Goal: Task Accomplishment & Management: Use online tool/utility

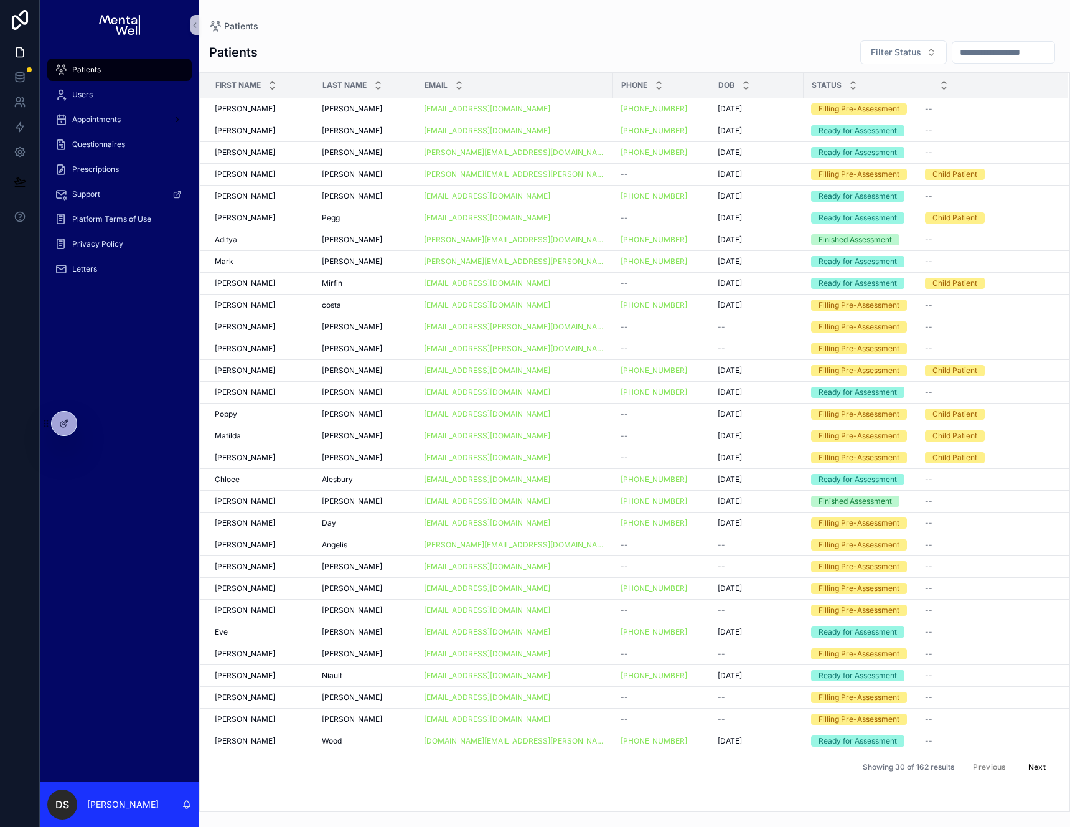
click at [105, 432] on div "Patients Users Appointments Questionnaires Prescriptions Support Platform Terms…" at bounding box center [119, 416] width 159 height 732
click at [87, 422] on icon at bounding box center [92, 423] width 10 height 10
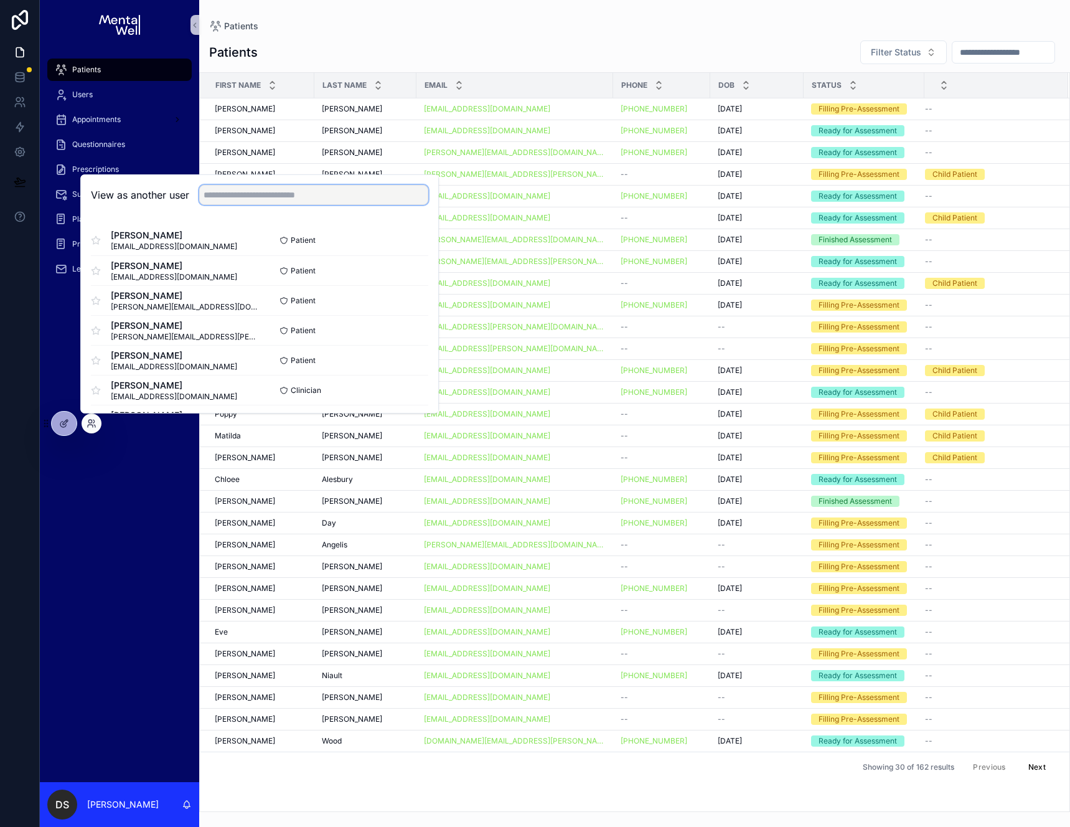
click at [260, 194] on input "text" at bounding box center [313, 195] width 229 height 20
type input "*******"
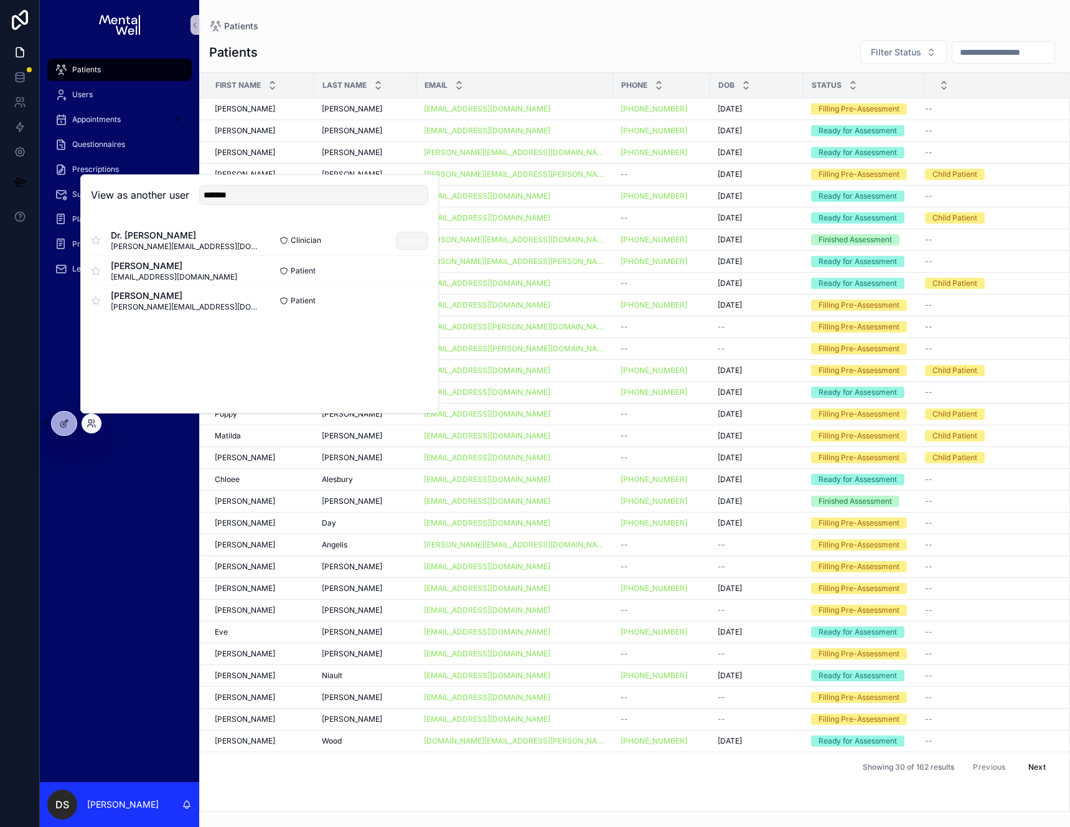
click at [408, 238] on button "Select" at bounding box center [412, 241] width 32 height 18
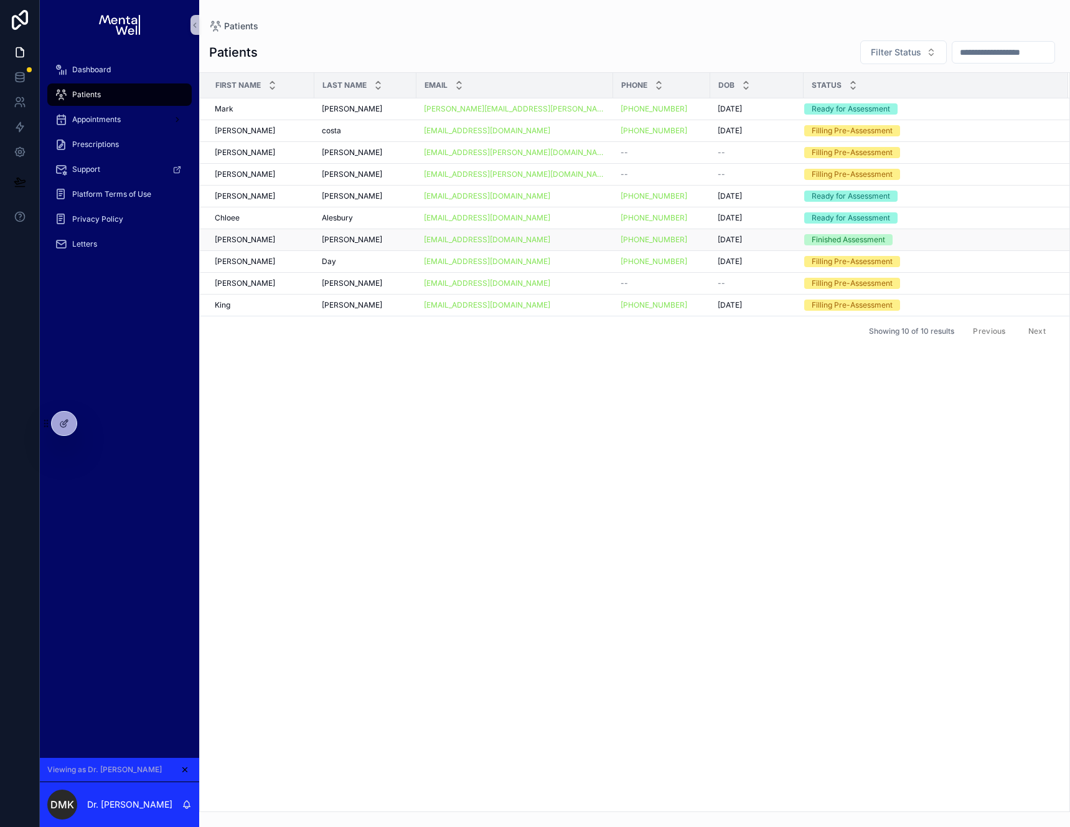
click at [387, 238] on div "Morton-Holmes Morton-Holmes" at bounding box center [365, 240] width 87 height 10
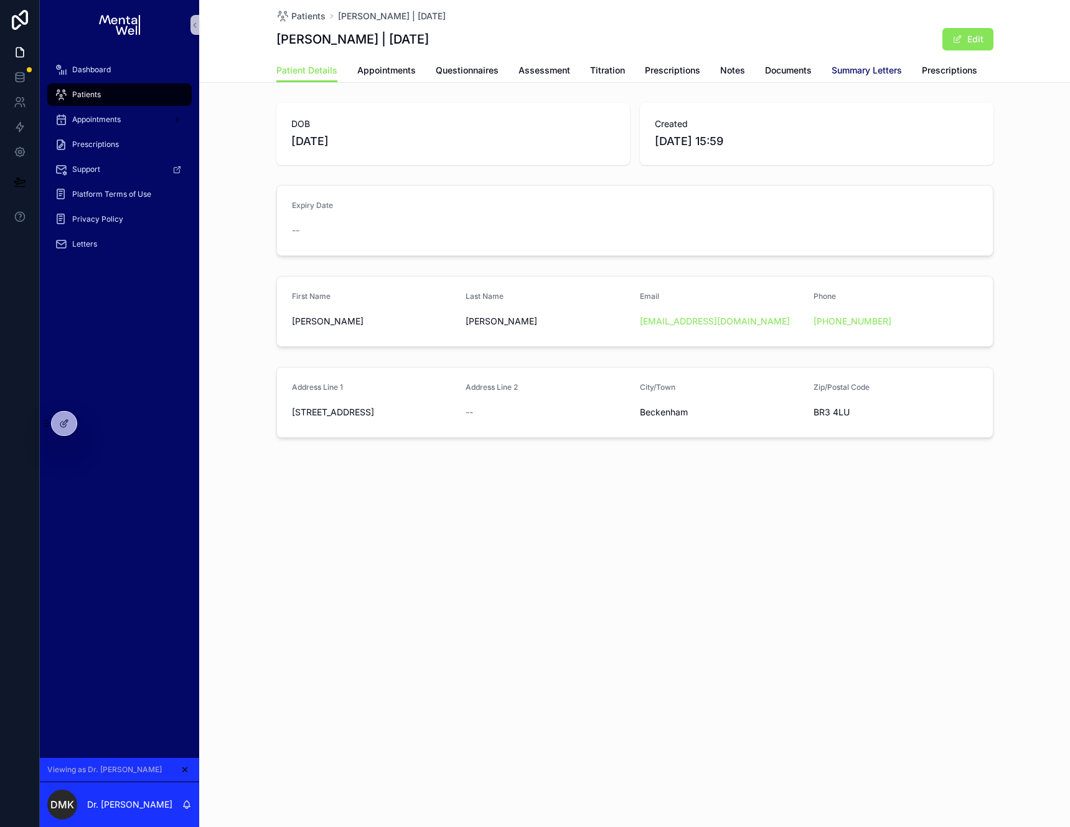
click at [847, 70] on span "Summary Letters" at bounding box center [867, 70] width 70 height 12
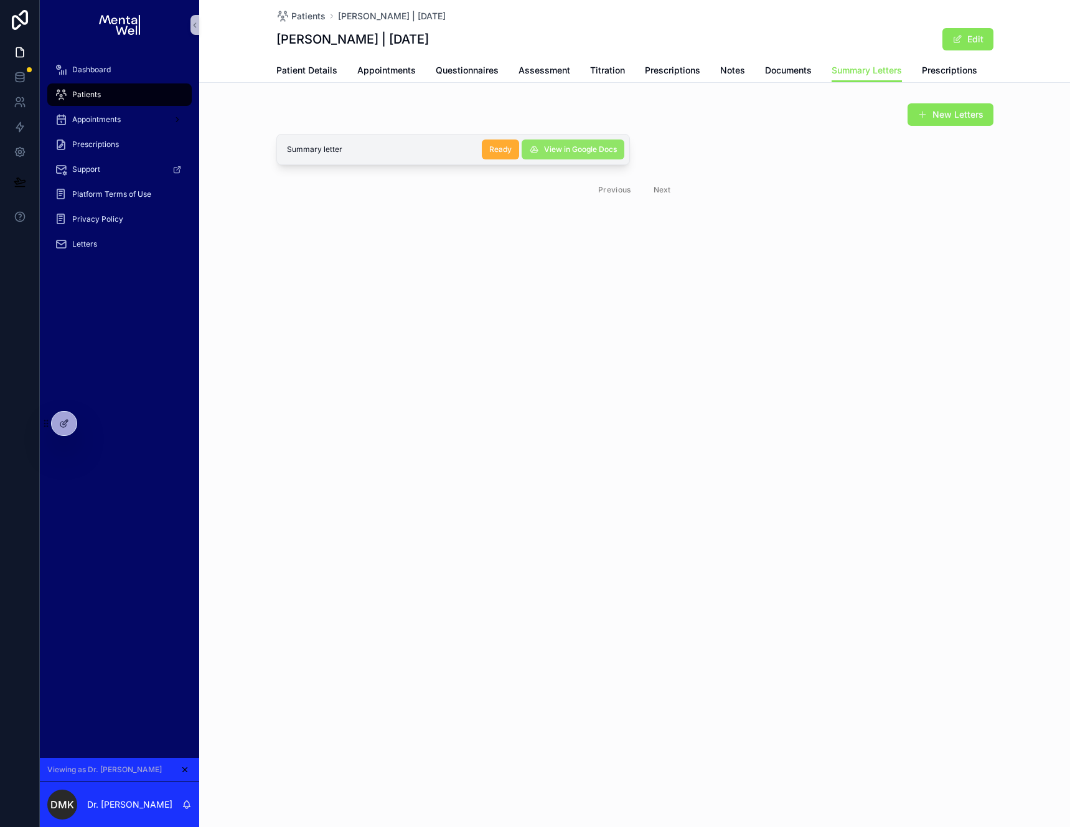
click at [602, 149] on span "View in Google Docs" at bounding box center [580, 149] width 73 height 10
click at [483, 77] on link "Questionnaires" at bounding box center [467, 71] width 63 height 25
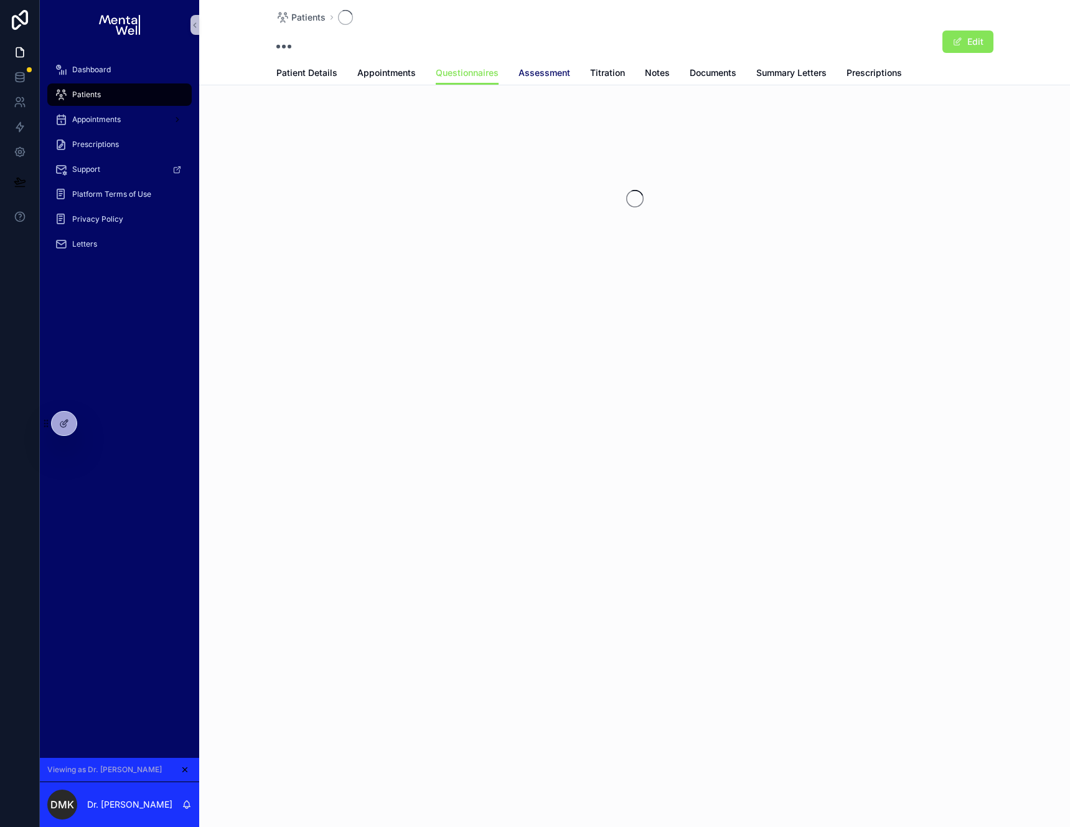
click at [567, 76] on span "Assessment" at bounding box center [545, 73] width 52 height 12
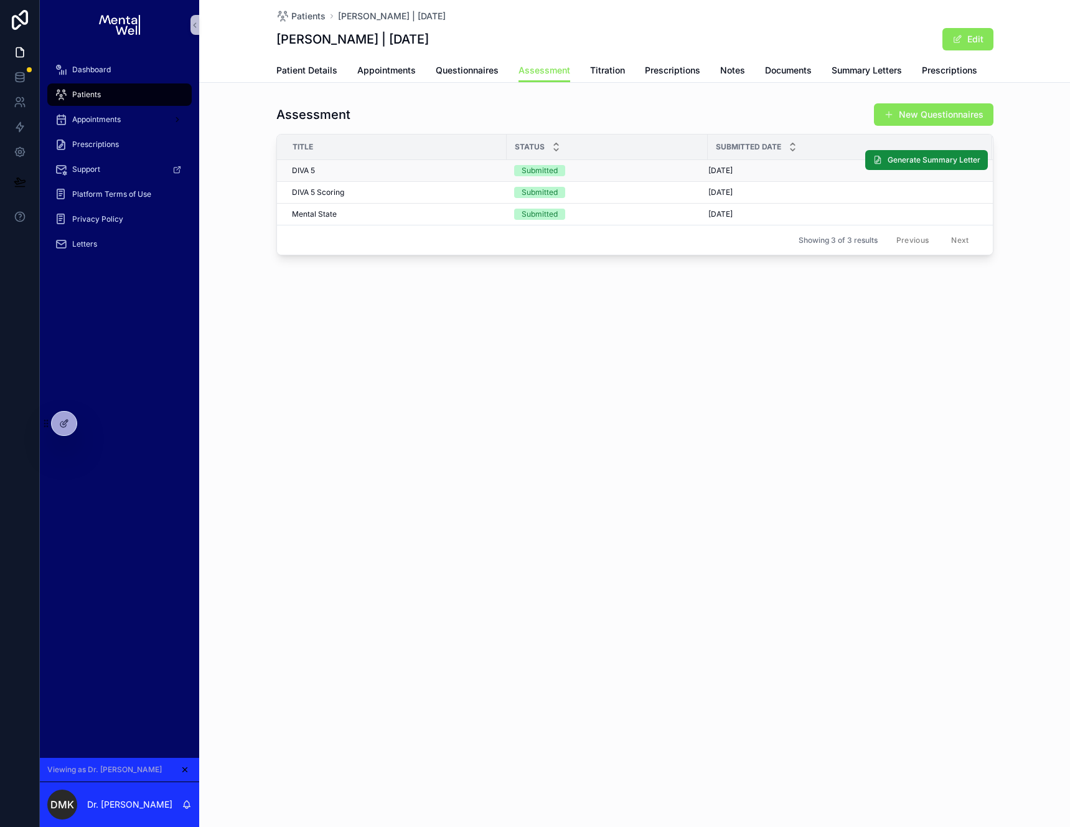
drag, startPoint x: 816, startPoint y: 133, endPoint x: 817, endPoint y: 170, distance: 37.4
click at [816, 133] on div "Assessment New Questionnaires Title Status Submitted Date DIVA 5 DIVA 5 Submitt…" at bounding box center [634, 179] width 717 height 153
click at [890, 163] on span "Generate Summary Letter" at bounding box center [934, 160] width 93 height 10
click at [849, 70] on span "Summary Letters" at bounding box center [867, 70] width 70 height 12
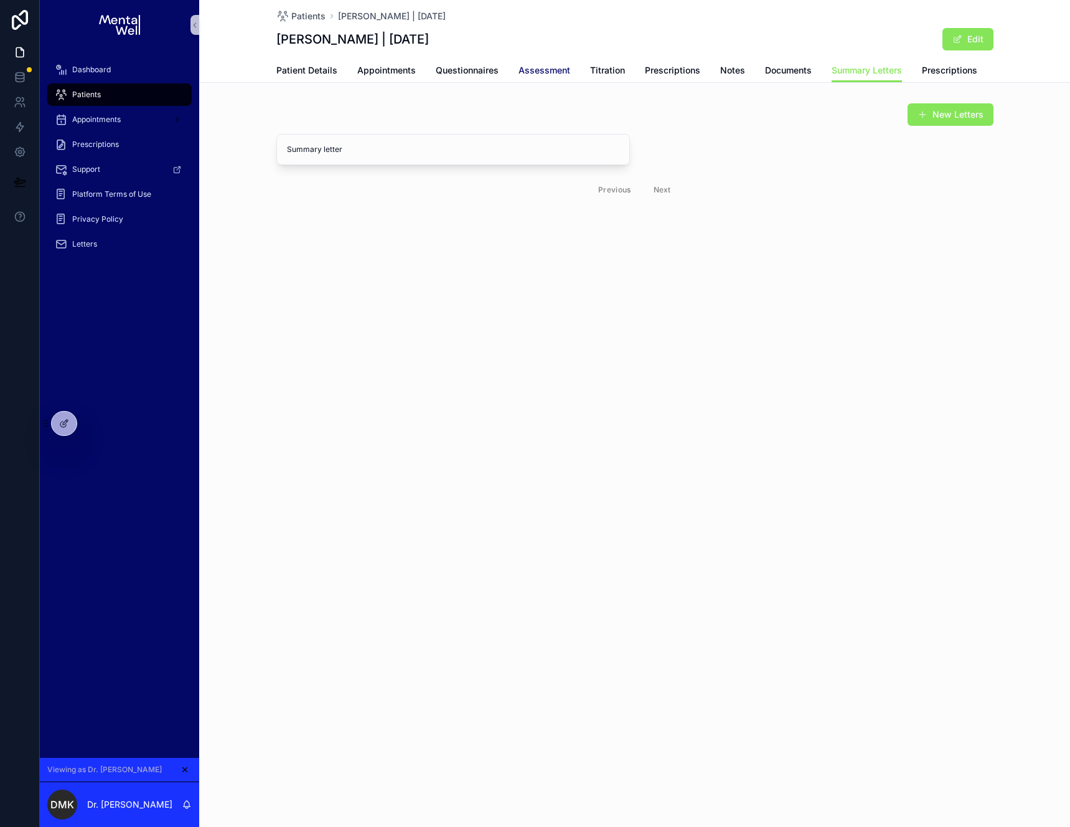
click at [549, 70] on span "Assessment" at bounding box center [545, 70] width 52 height 12
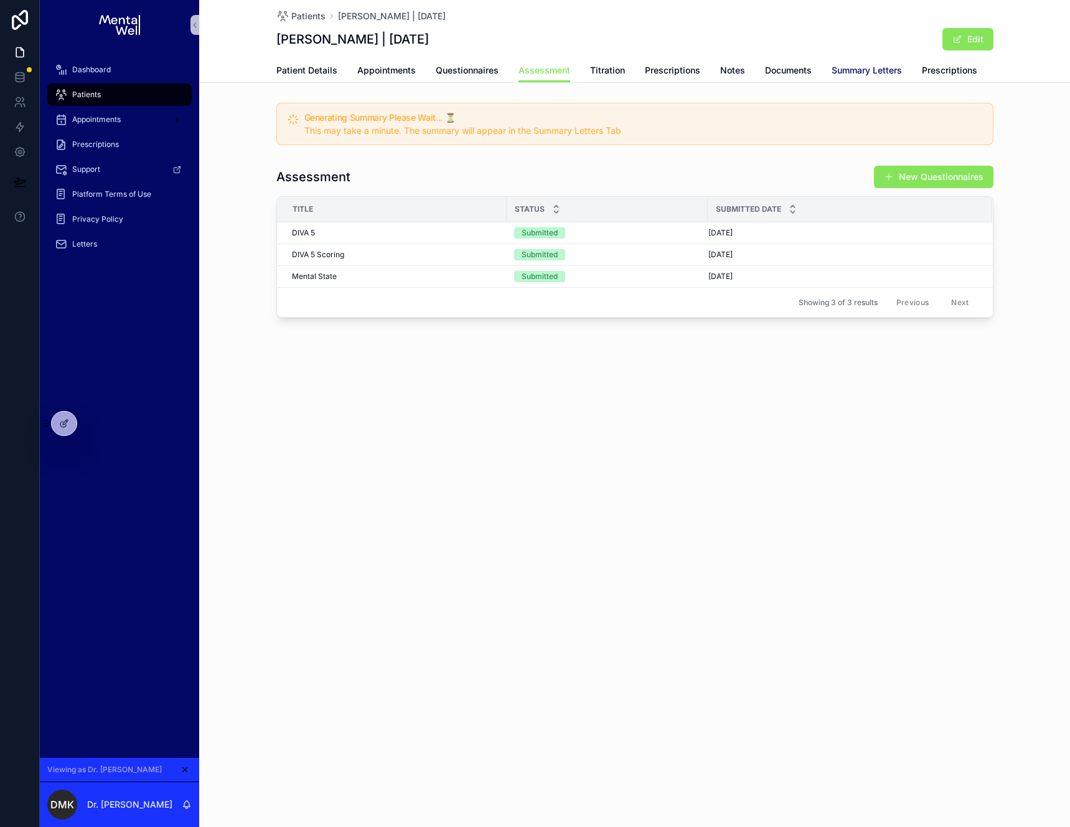
click at [859, 71] on span "Summary Letters" at bounding box center [867, 70] width 70 height 12
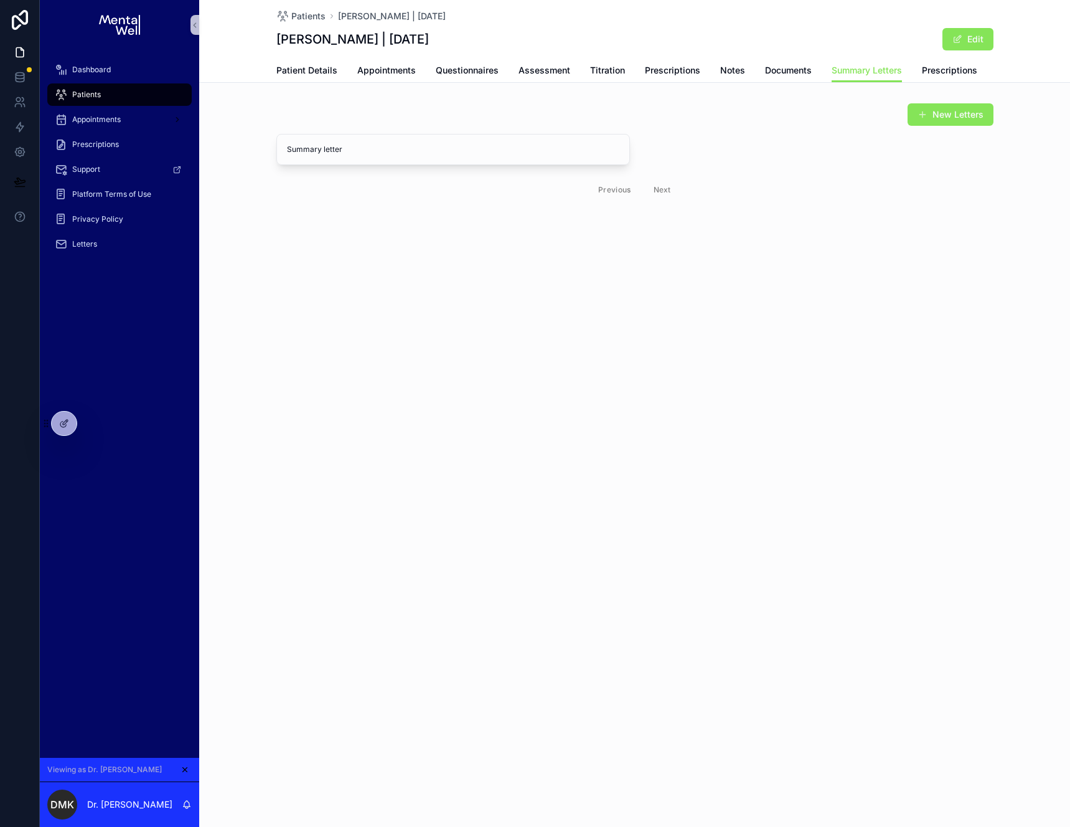
click at [674, 281] on div "Patients Annie Morton-Holmes | 09/04/2007 Annie Morton-Holmes | 09/04/2007 Edit…" at bounding box center [634, 144] width 871 height 289
click at [549, 72] on span "Assessment" at bounding box center [545, 70] width 52 height 12
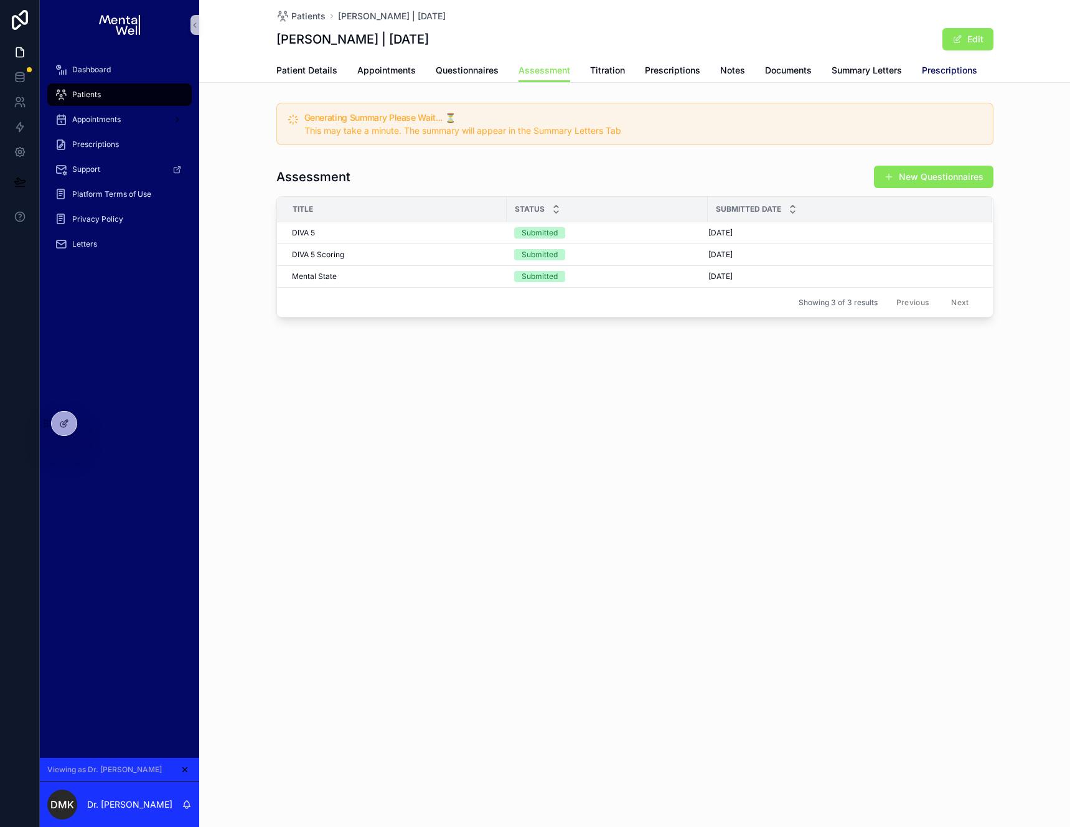
click at [938, 73] on span "Prescriptions" at bounding box center [949, 70] width 55 height 12
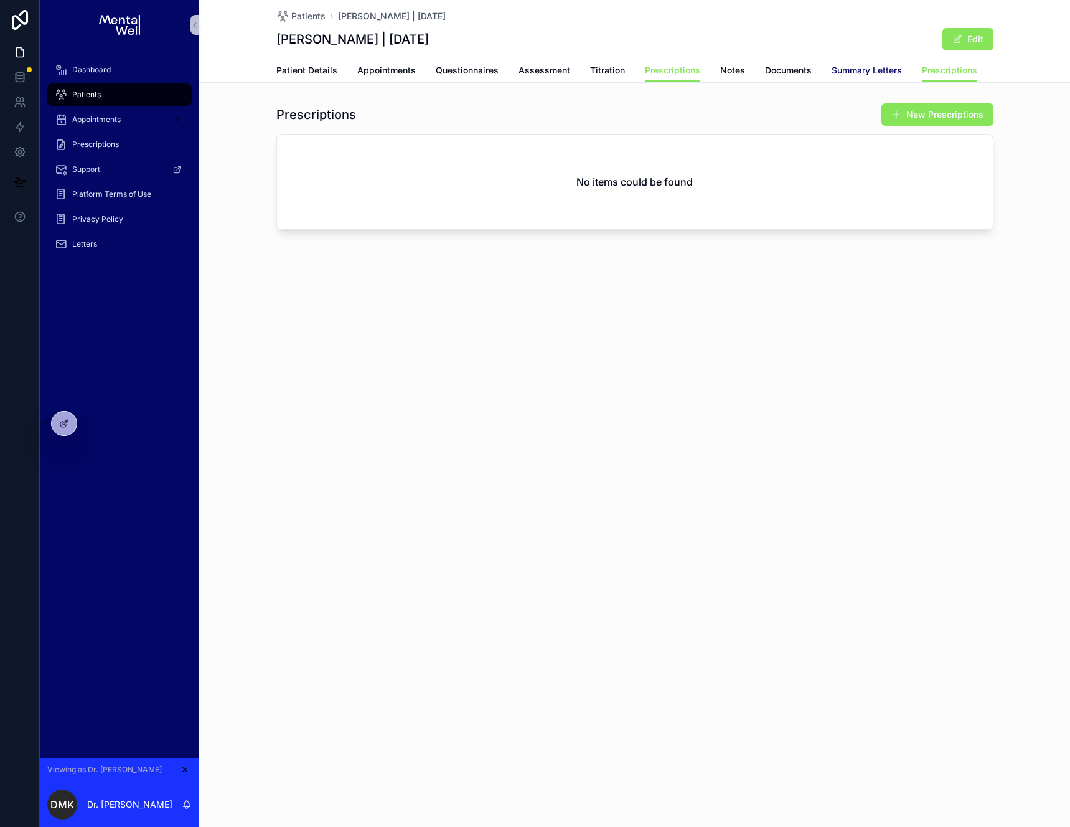
click at [845, 64] on span "Summary Letters" at bounding box center [867, 70] width 70 height 12
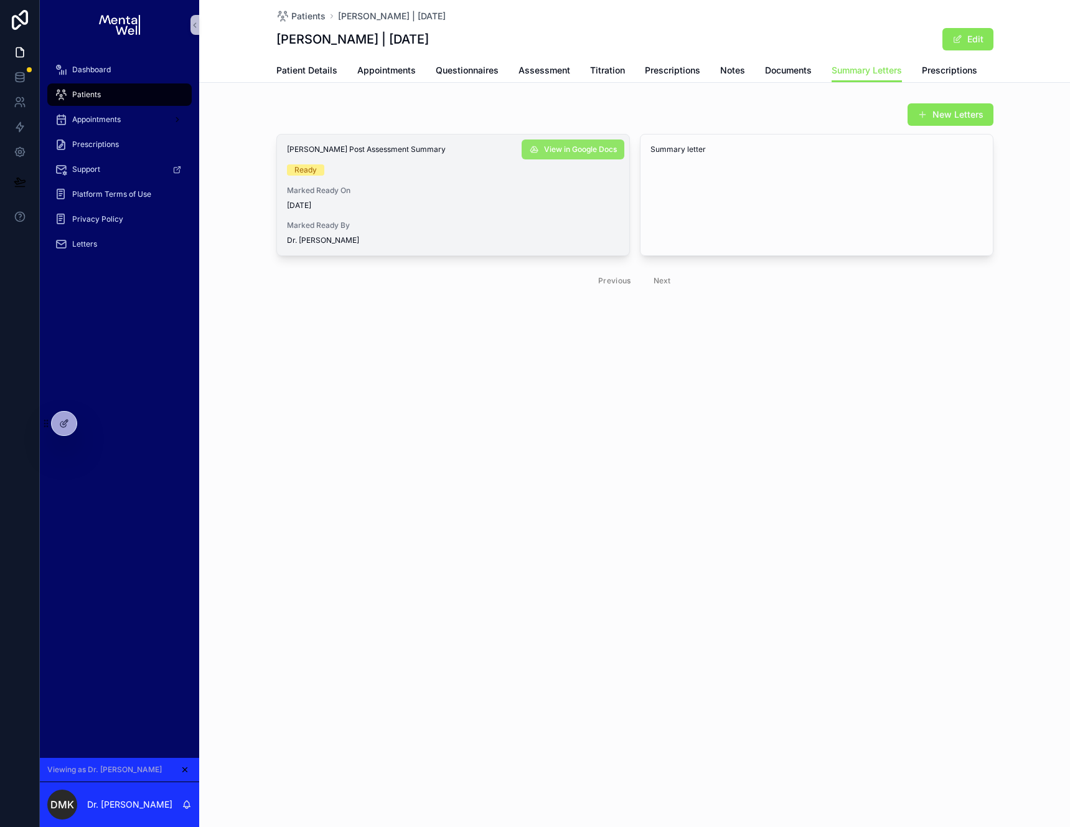
click at [554, 144] on span "View in Google Docs" at bounding box center [580, 149] width 73 height 10
